Goal: Transaction & Acquisition: Purchase product/service

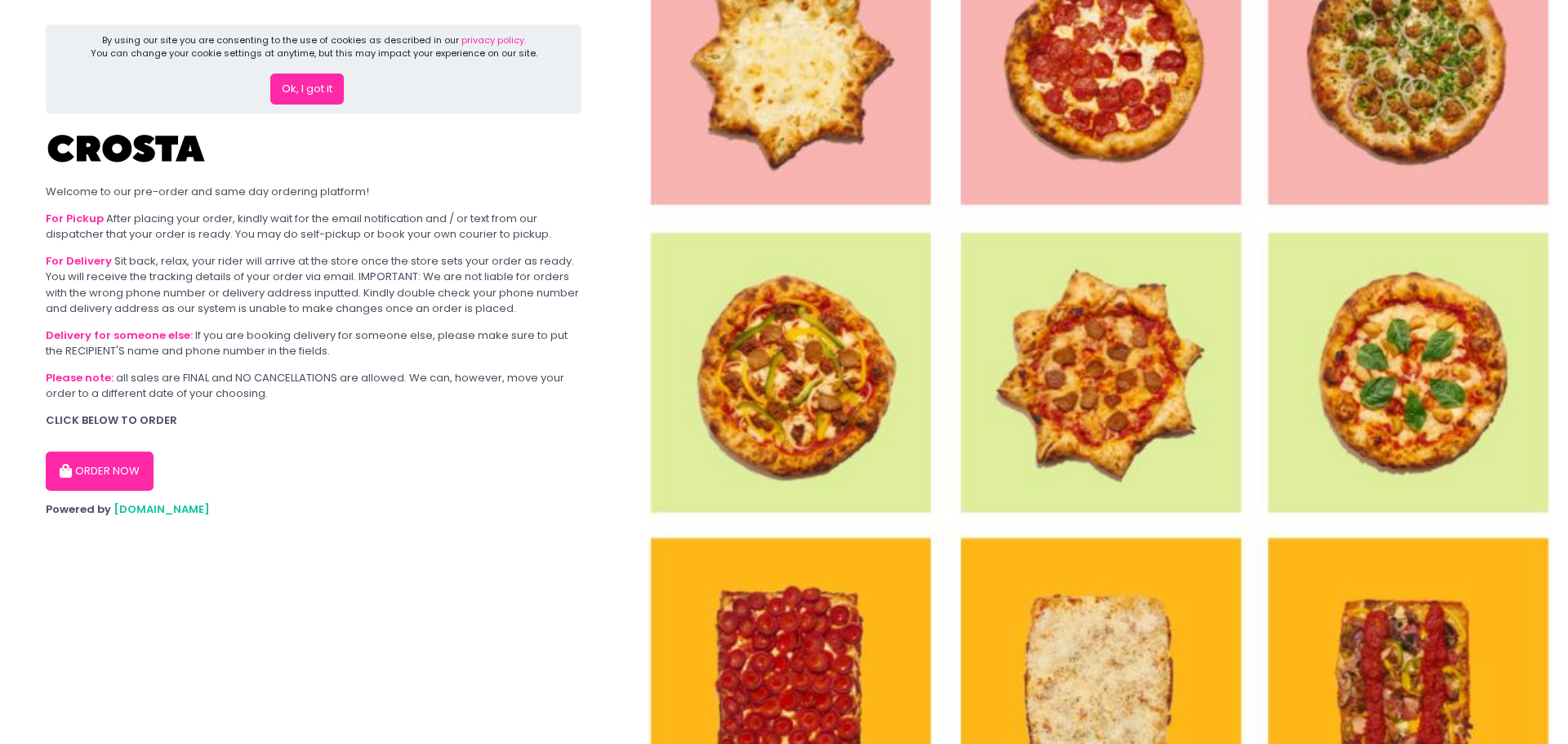
click at [81, 461] on button "ORDER NOW" at bounding box center [99, 472] width 108 height 39
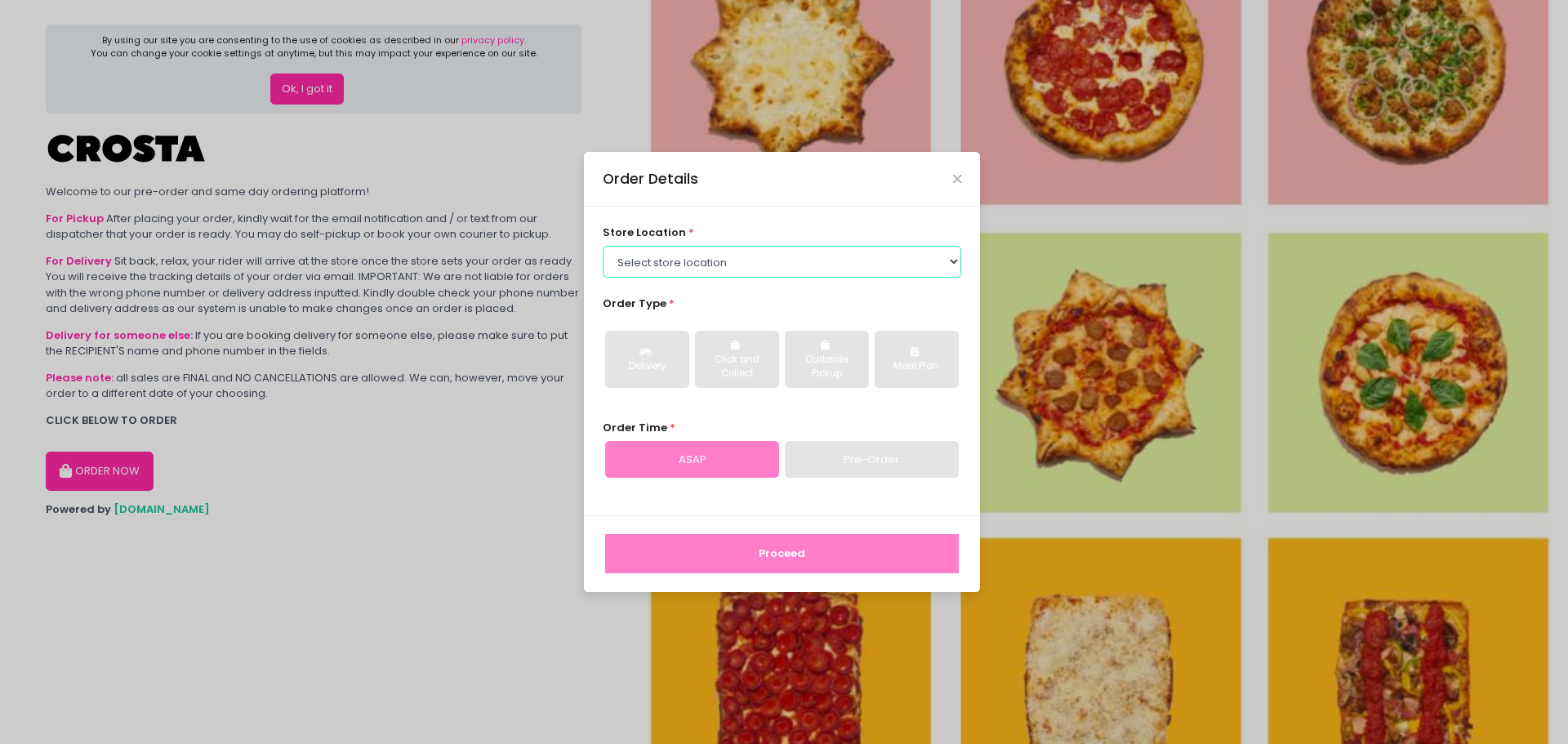
click at [715, 251] on select "Select store location [PERSON_NAME] Pizza - [PERSON_NAME] Pizza - [GEOGRAPHIC_D…" at bounding box center [783, 260] width 359 height 31
select select "5fabb2e53664a8677beaeb89"
click at [603, 246] on select "Select store location [PERSON_NAME] Pizza - [PERSON_NAME] Pizza - [GEOGRAPHIC_D…" at bounding box center [783, 260] width 359 height 31
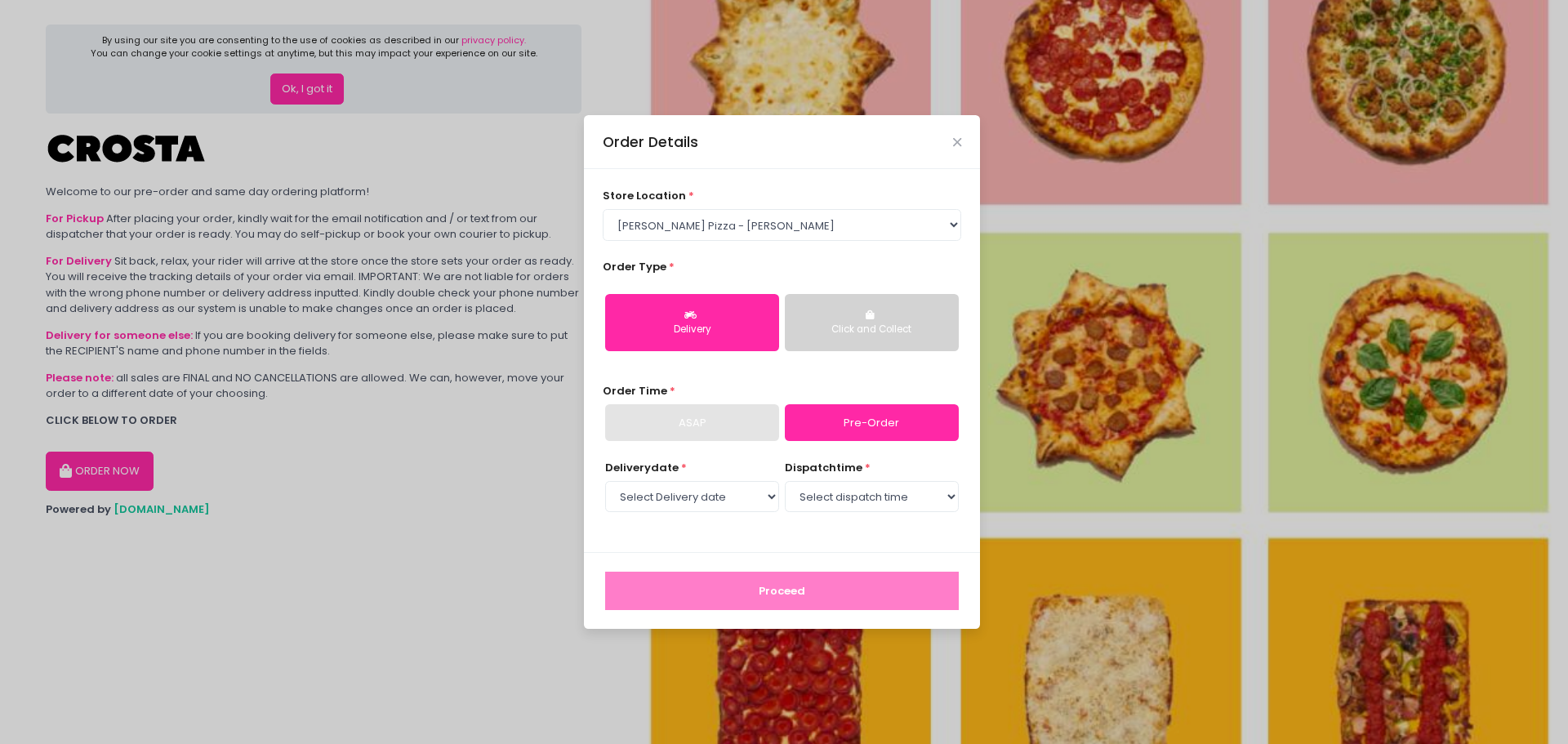
click at [704, 428] on div "ASAP" at bounding box center [692, 423] width 174 height 37
click at [732, 491] on select "Select Delivery date [DATE] [DATE] [DATE] [DATE] [DATE] [DATE]" at bounding box center [692, 495] width 174 height 31
select select "[DATE]"
click at [605, 481] on select "Select Delivery date [DATE] [DATE] [DATE] [DATE] [DATE] [DATE]" at bounding box center [692, 495] width 174 height 31
click at [845, 489] on select "Select dispatch time 12:00 PM - 12:30 PM 12:30 PM - 01:00 PM 01:00 PM - 01:30 P…" at bounding box center [871, 495] width 174 height 31
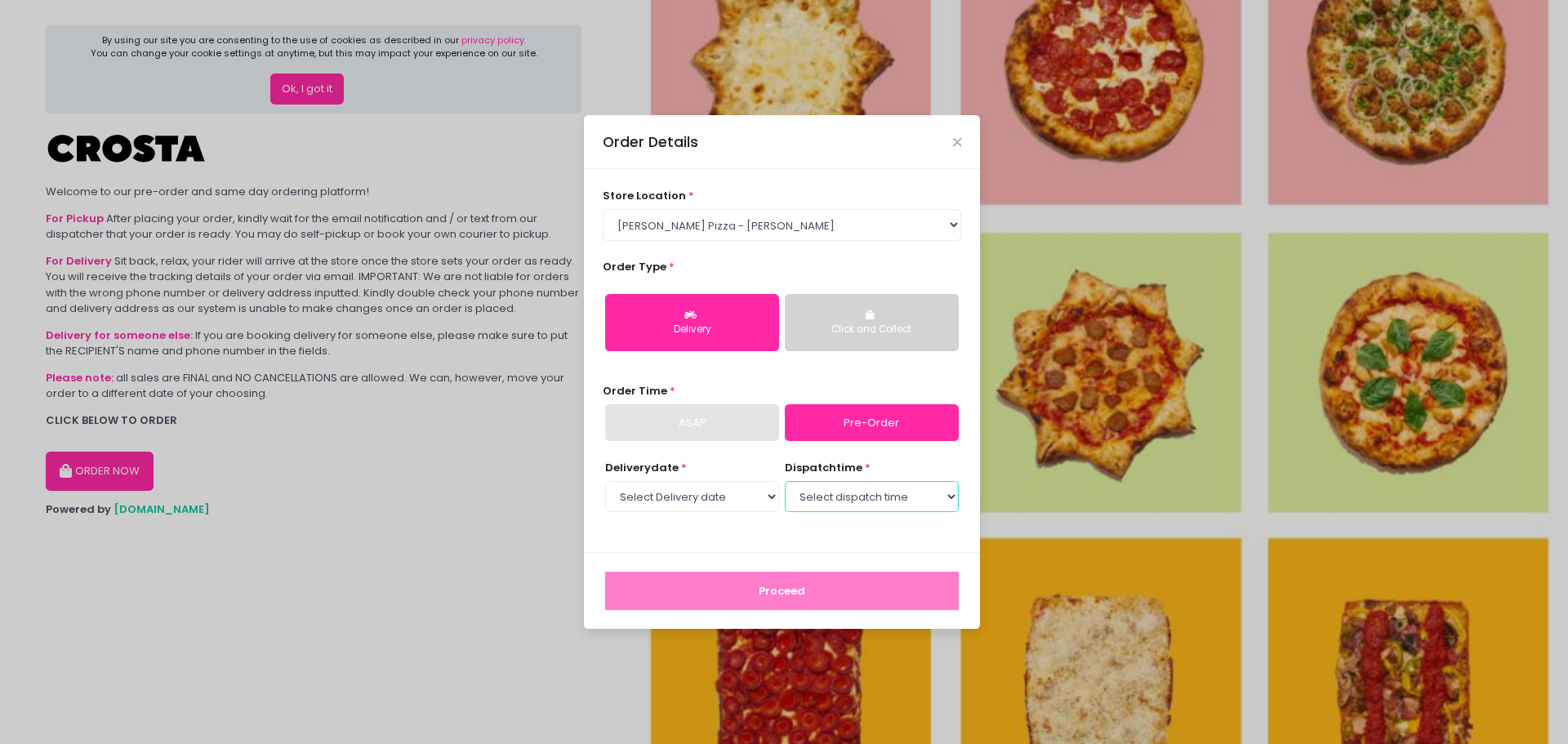
select select "12:00"
click at [784, 481] on select "Select dispatch time 12:00 PM - 12:30 PM 12:30 PM - 01:00 PM 01:00 PM - 01:30 P…" at bounding box center [871, 495] width 174 height 31
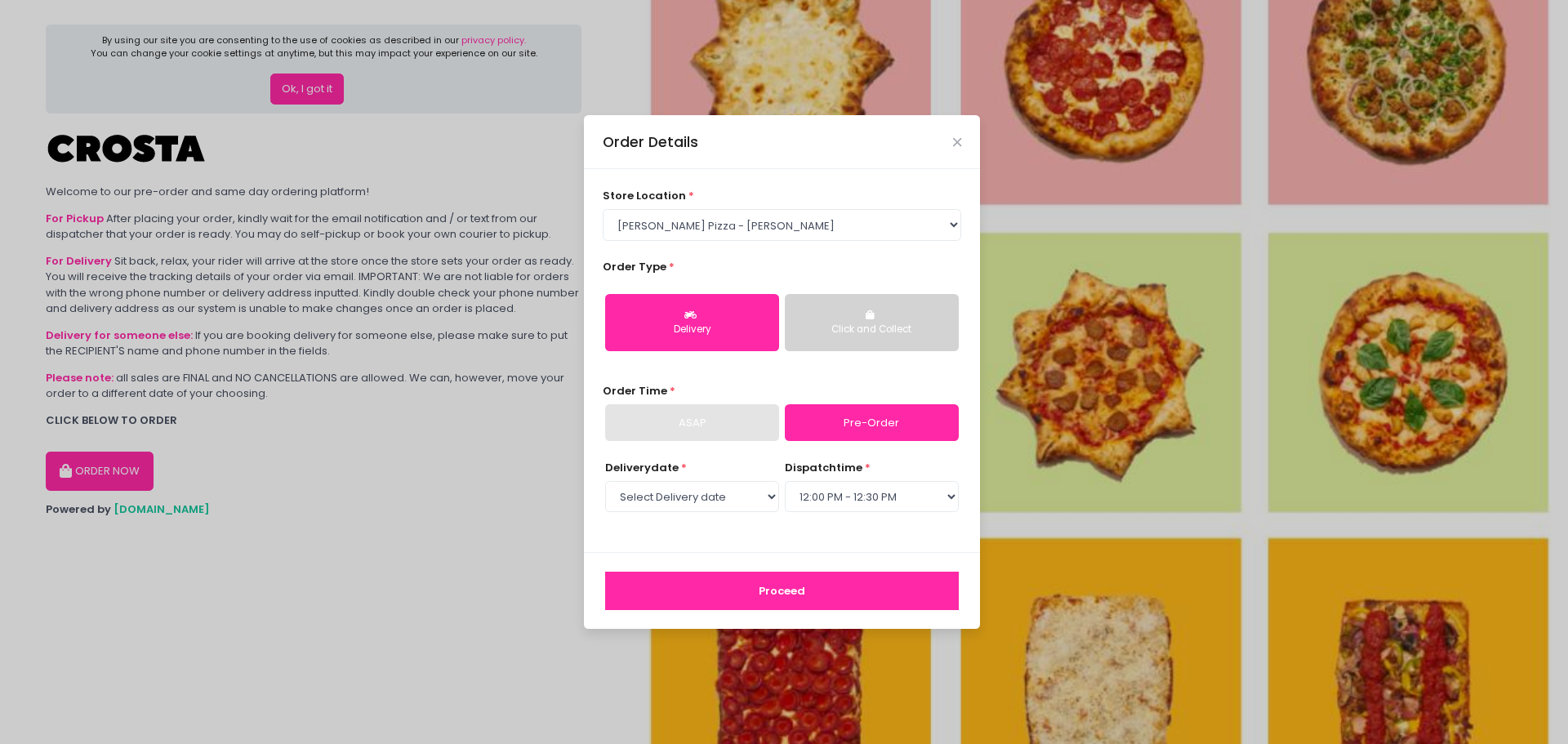
click at [864, 528] on div "Delivery date * Select Delivery date [DATE] [DATE] [DATE] [DATE] [DATE] [DATE] …" at bounding box center [783, 496] width 359 height 73
click at [842, 594] on button "Proceed" at bounding box center [782, 591] width 353 height 39
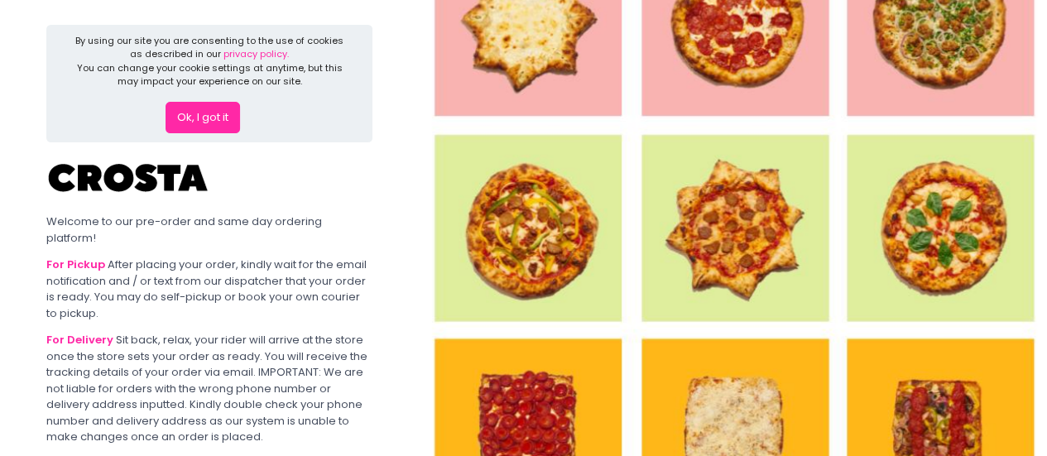
click at [215, 117] on button "Ok, I got it" at bounding box center [202, 117] width 74 height 31
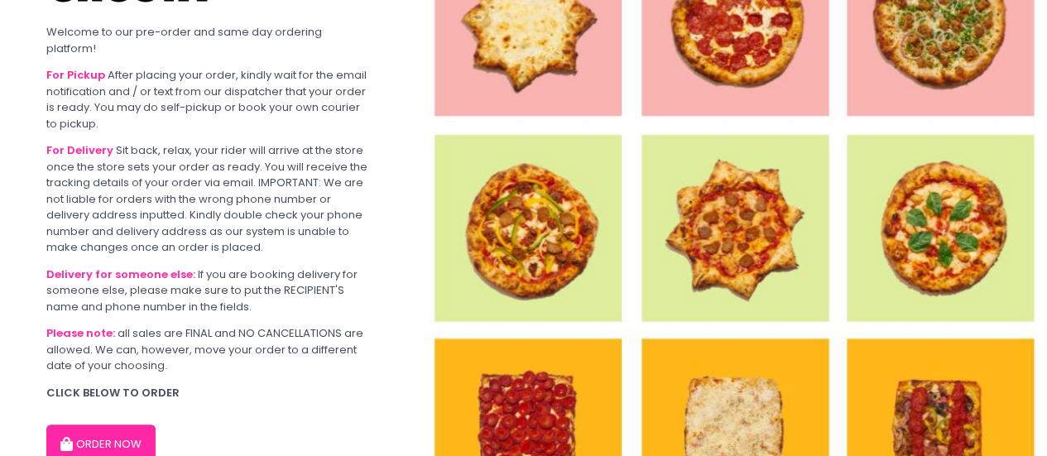
scroll to position [136, 0]
